Goal: Find specific page/section: Find specific page/section

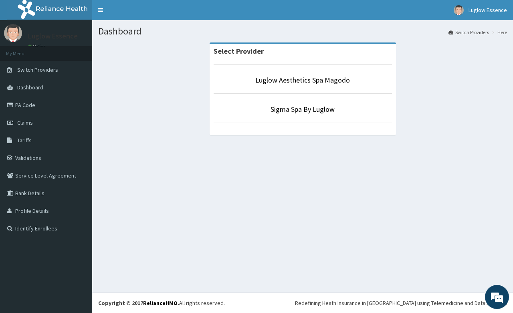
click at [302, 74] on li "Luglow Aesthetics Spa Magodo" at bounding box center [303, 79] width 178 height 30
click at [299, 79] on link "Luglow Aesthetics Spa Magodo" at bounding box center [302, 79] width 95 height 9
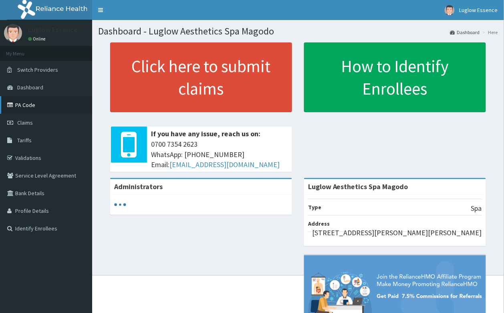
click at [52, 107] on link "PA Code" at bounding box center [46, 105] width 92 height 18
